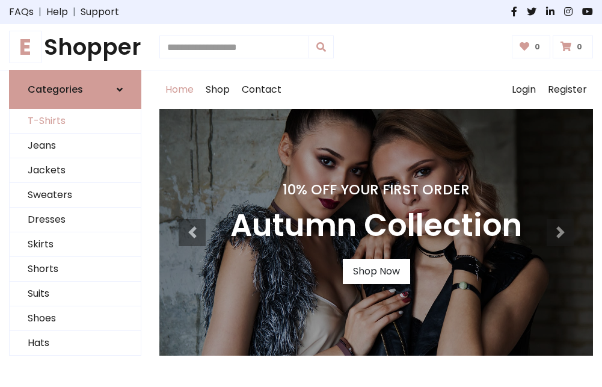
click at [75, 121] on link "T-Shirts" at bounding box center [75, 121] width 131 height 25
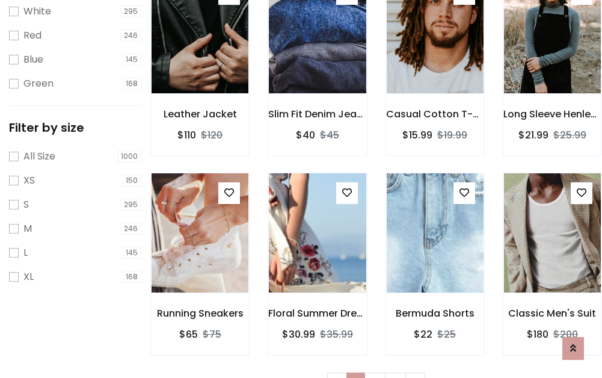
scroll to position [22, 0]
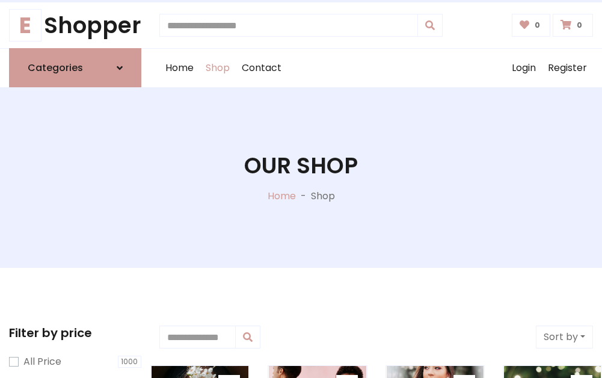
click at [301, 177] on h1 "Our Shop" at bounding box center [301, 165] width 114 height 26
click at [376, 68] on div "Home Shop Contact Log out Login Register" at bounding box center [375, 68] width 433 height 38
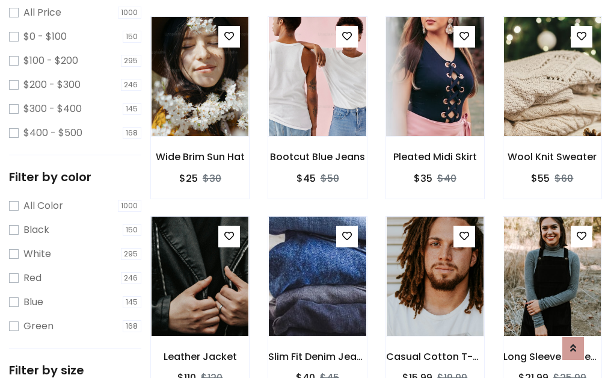
click at [435, 99] on img at bounding box center [435, 76] width 116 height 289
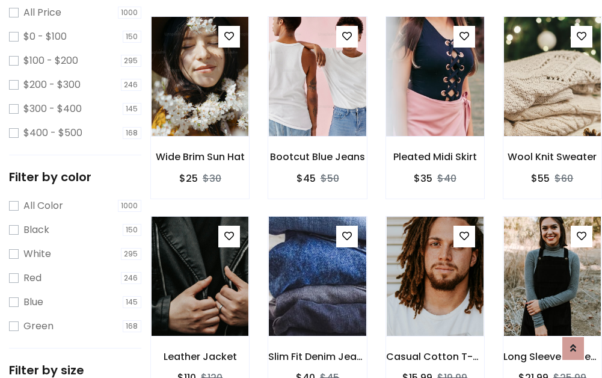
scroll to position [349, 0]
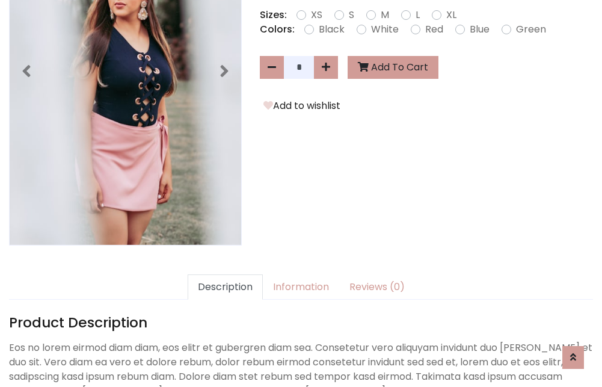
scroll to position [294, 0]
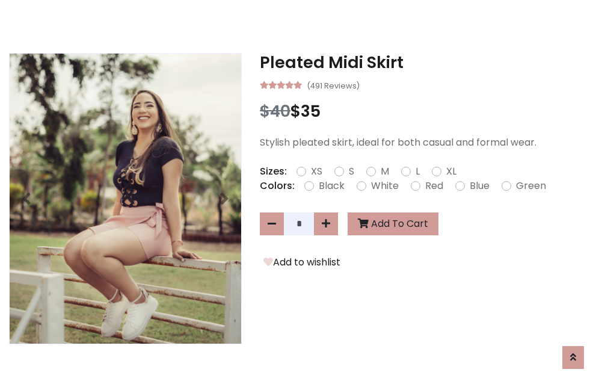
click at [426, 63] on h3 "Pleated Midi Skirt" at bounding box center [426, 62] width 333 height 19
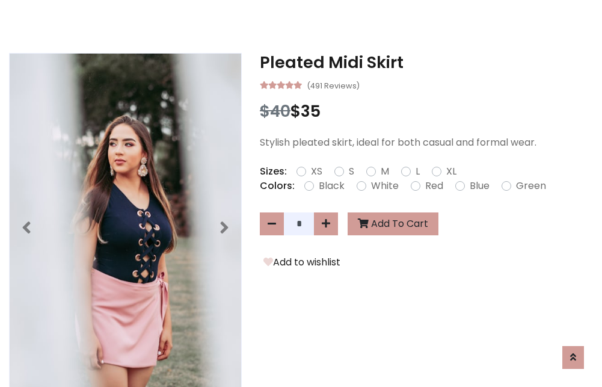
click at [426, 63] on h3 "Pleated Midi Skirt" at bounding box center [426, 62] width 333 height 19
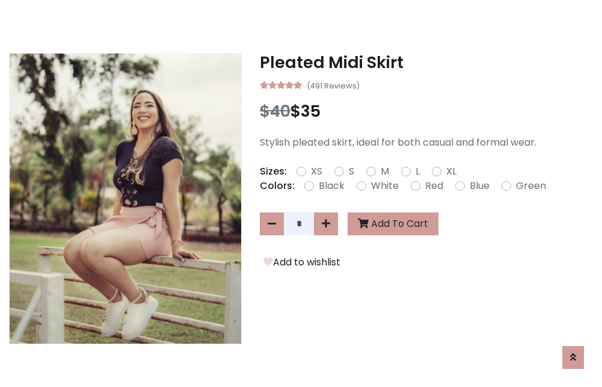
click at [426, 63] on h3 "Pleated Midi Skirt" at bounding box center [426, 62] width 333 height 19
